Goal: Find specific page/section: Find specific page/section

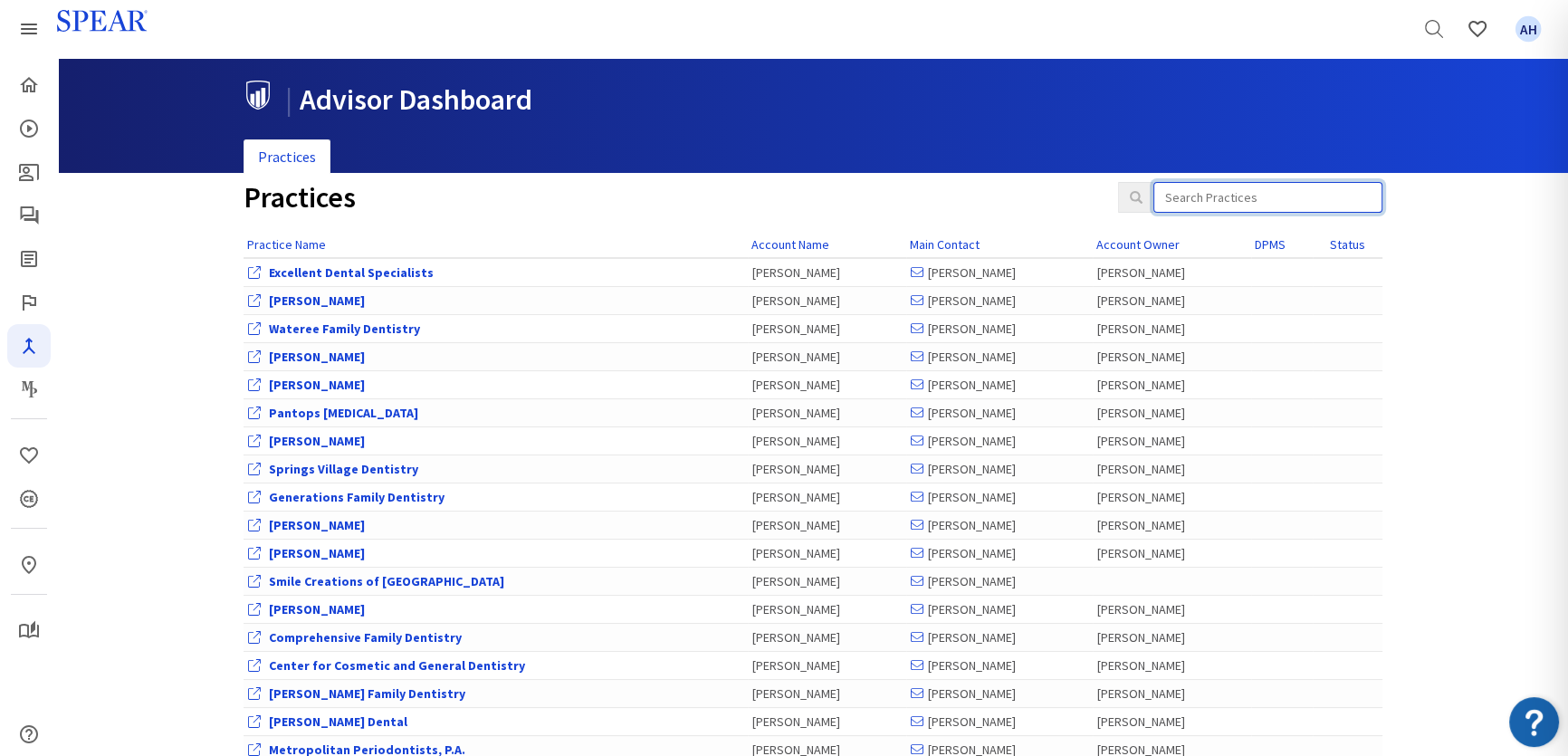
click at [1040, 191] on input "search" at bounding box center [1268, 197] width 229 height 31
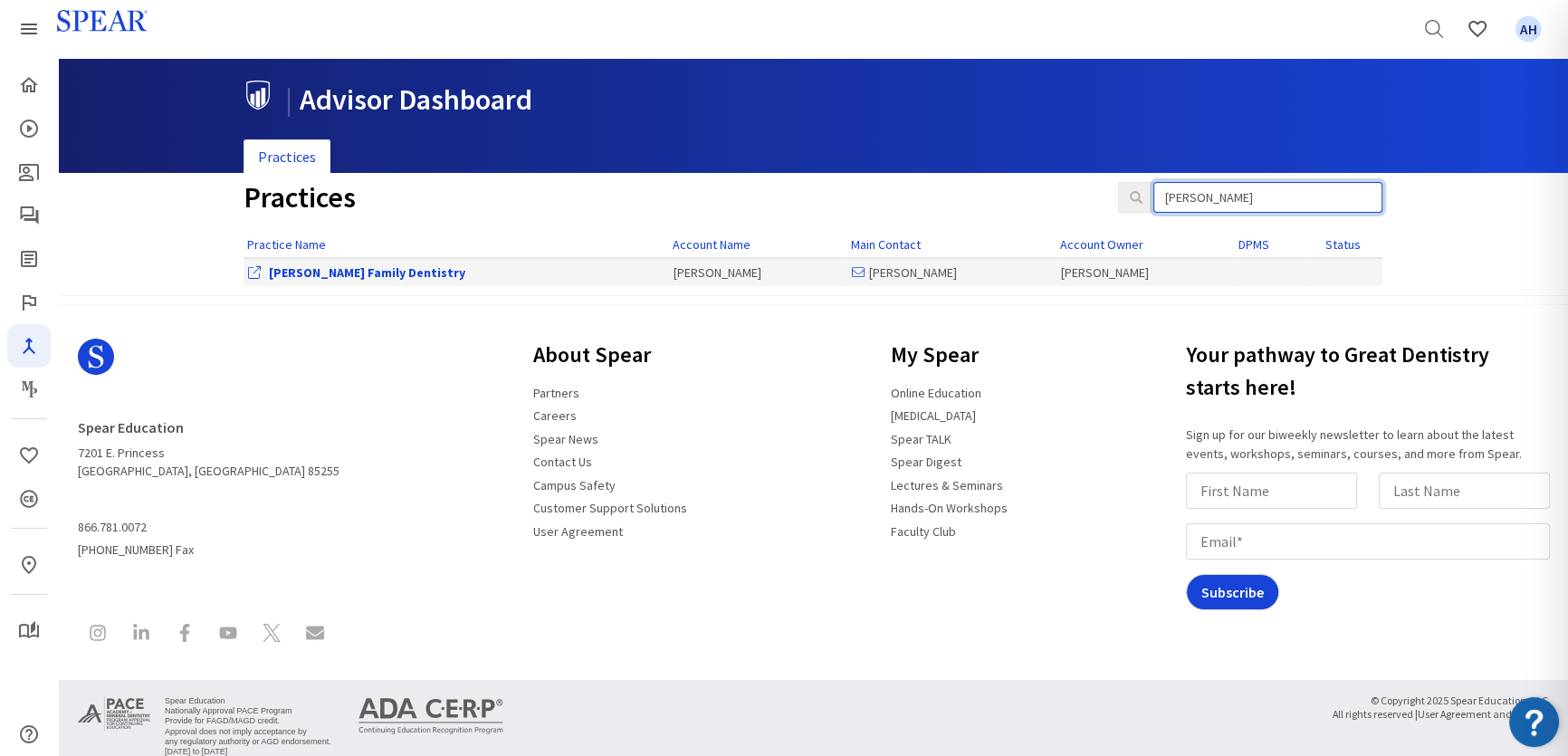
type input "peter"
click at [343, 265] on link "[PERSON_NAME] Family Dentistry" at bounding box center [366, 273] width 196 height 17
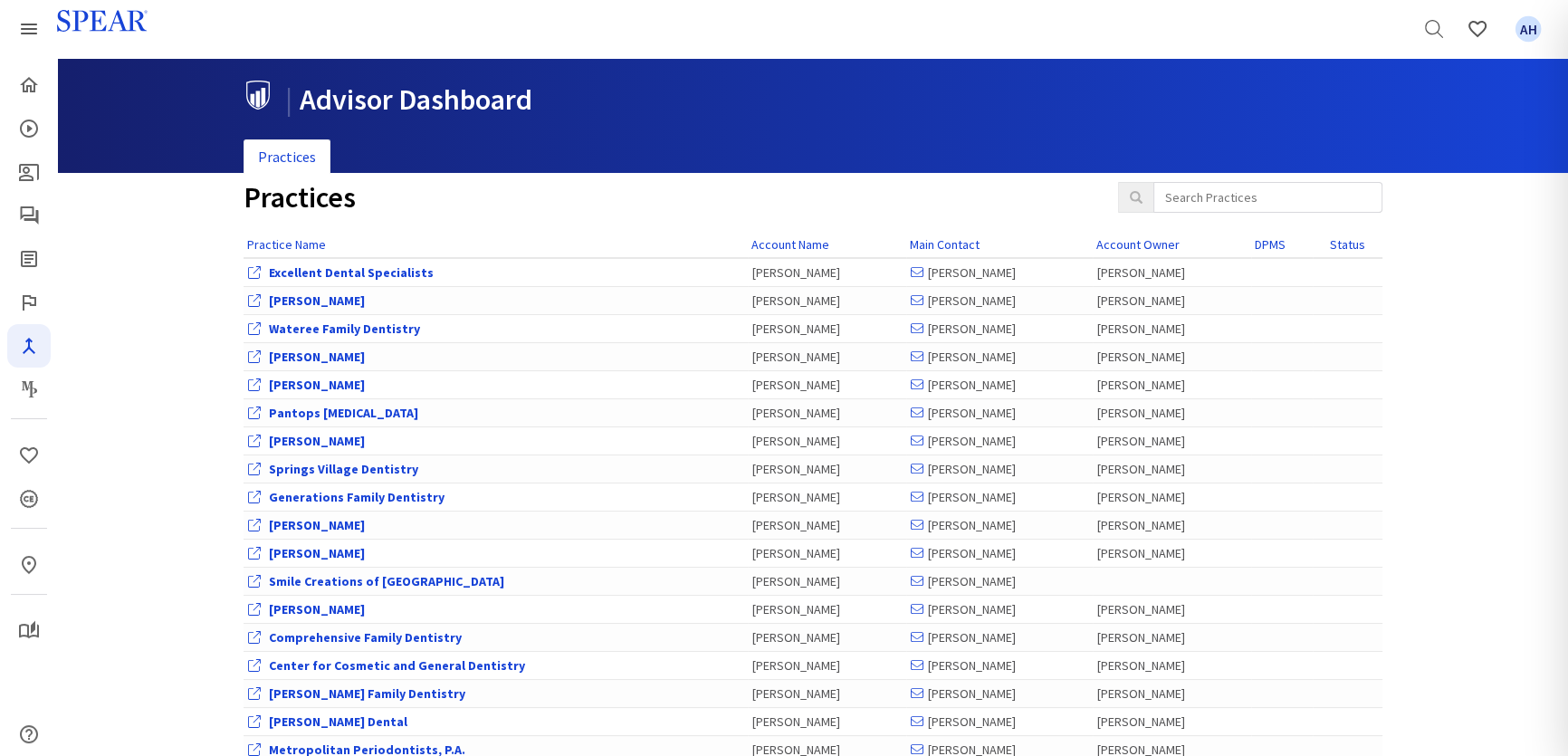
drag, startPoint x: 1144, startPoint y: 195, endPoint x: 1167, endPoint y: 192, distance: 23.2
click at [1147, 196] on span at bounding box center [1135, 197] width 35 height 31
click at [1173, 196] on input "search" at bounding box center [1268, 197] width 229 height 31
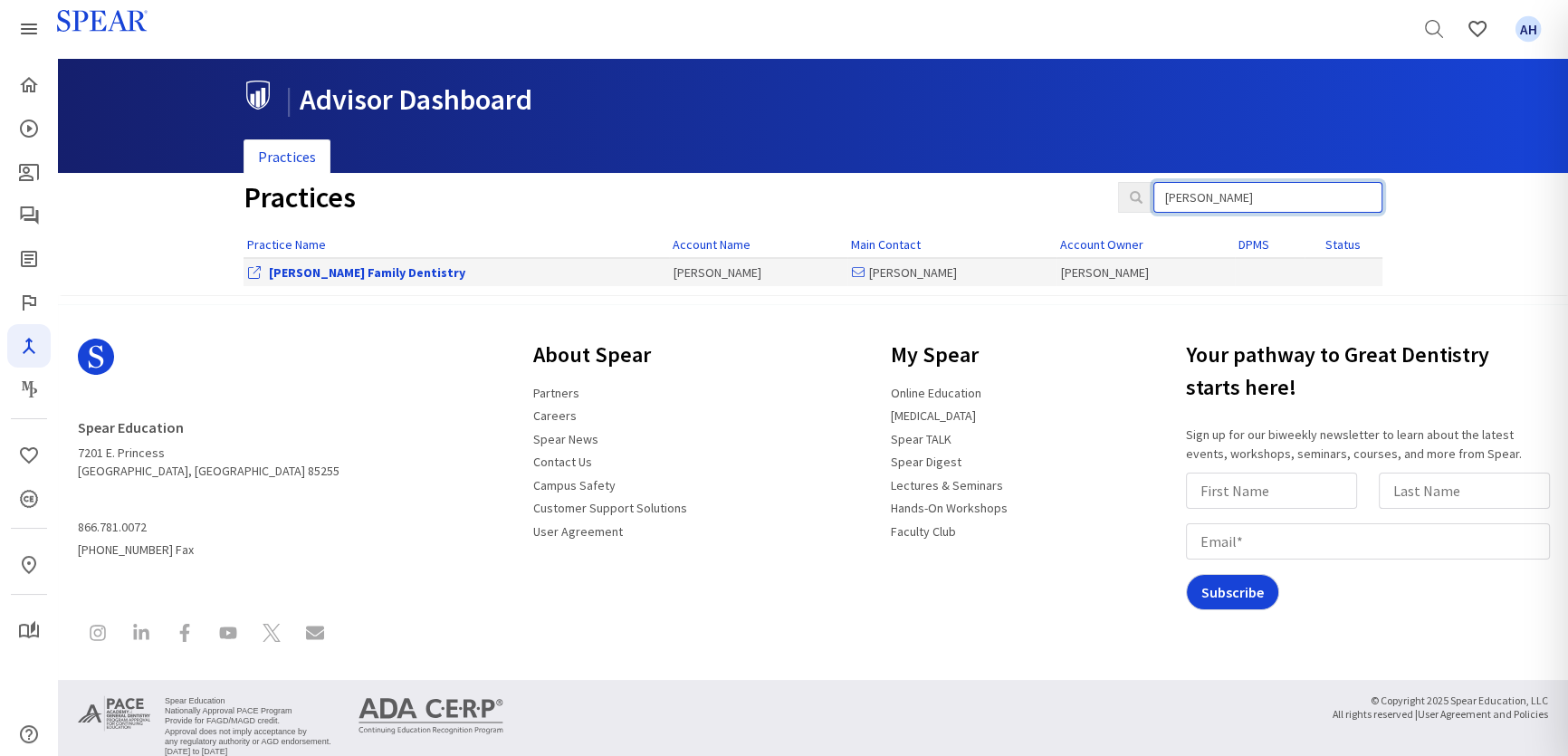
type input "peter"
click at [343, 275] on link "[PERSON_NAME] Family Dentistry" at bounding box center [366, 273] width 196 height 17
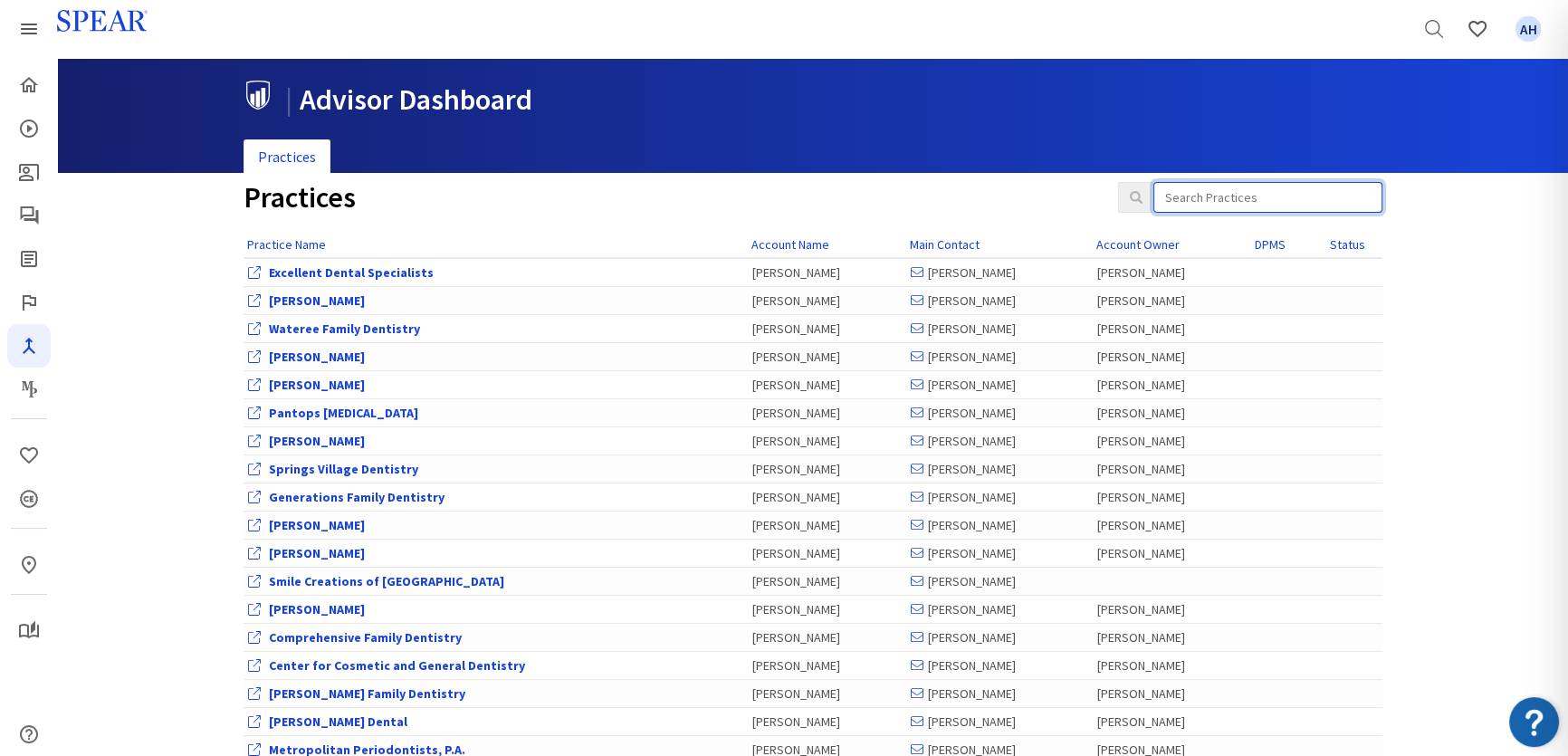
click at [1258, 206] on input "search" at bounding box center [1268, 197] width 229 height 31
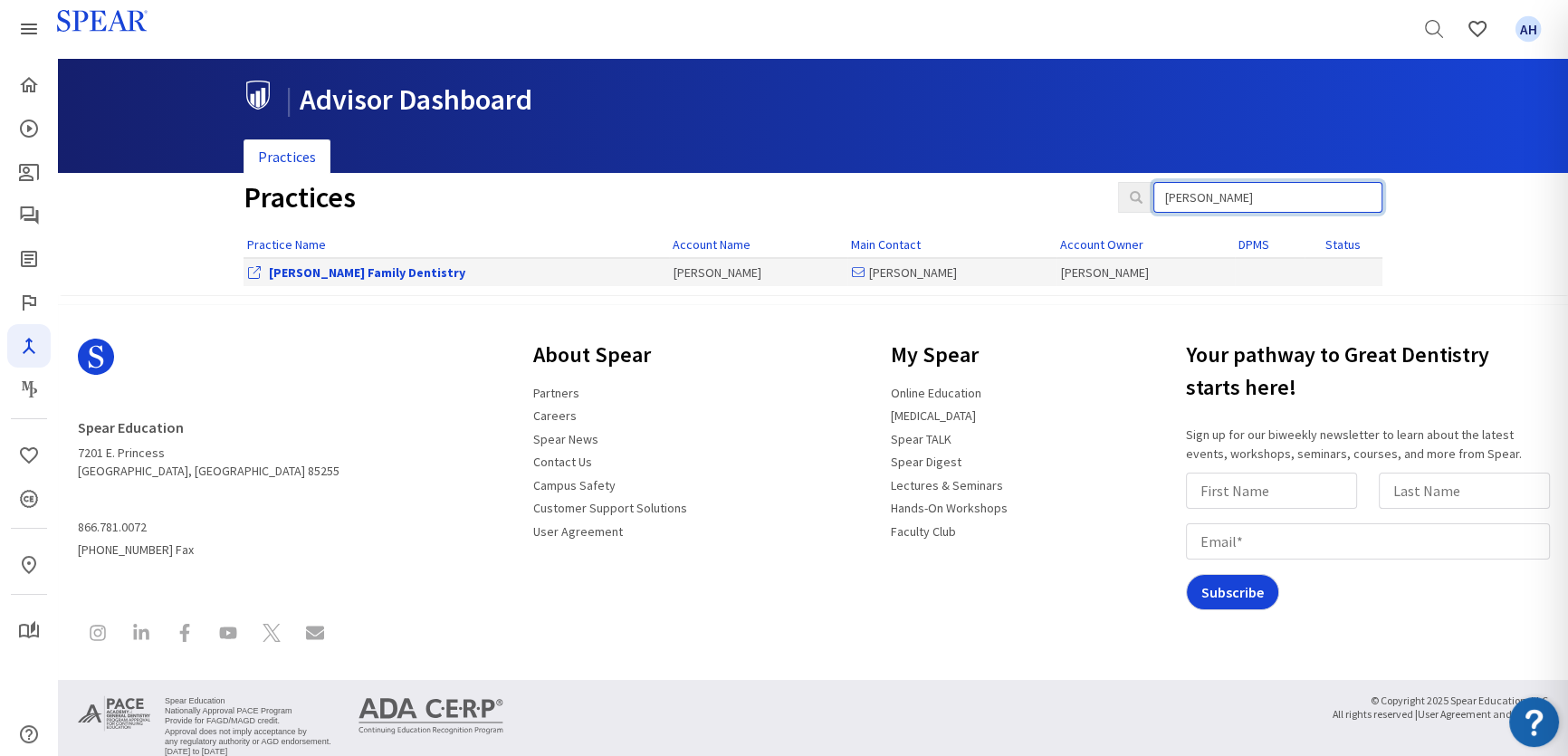
type input "[PERSON_NAME]"
click at [359, 269] on link "[PERSON_NAME] Family Dentistry" at bounding box center [366, 273] width 196 height 17
